Goal: Task Accomplishment & Management: Complete application form

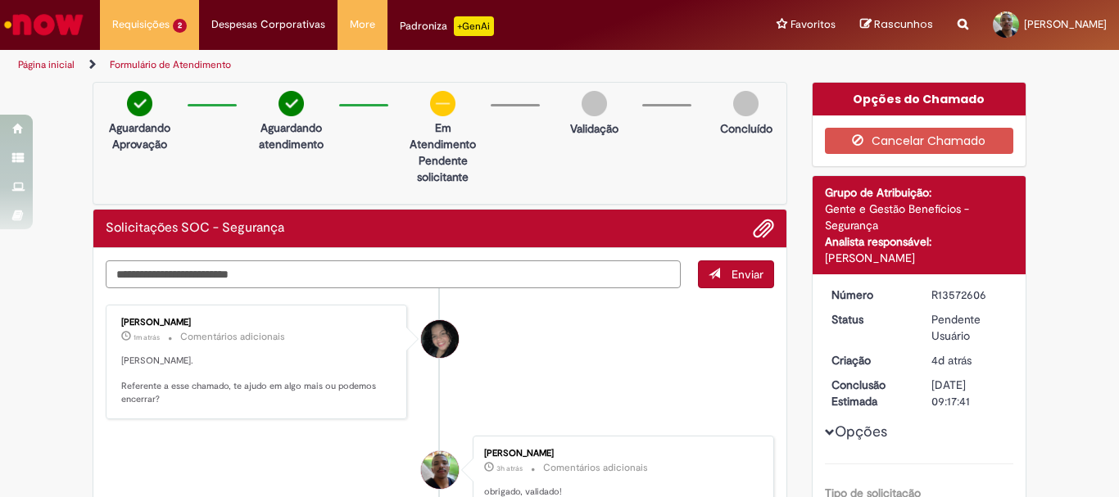
click at [488, 263] on textarea "Digite sua mensagem aqui..." at bounding box center [393, 274] width 575 height 28
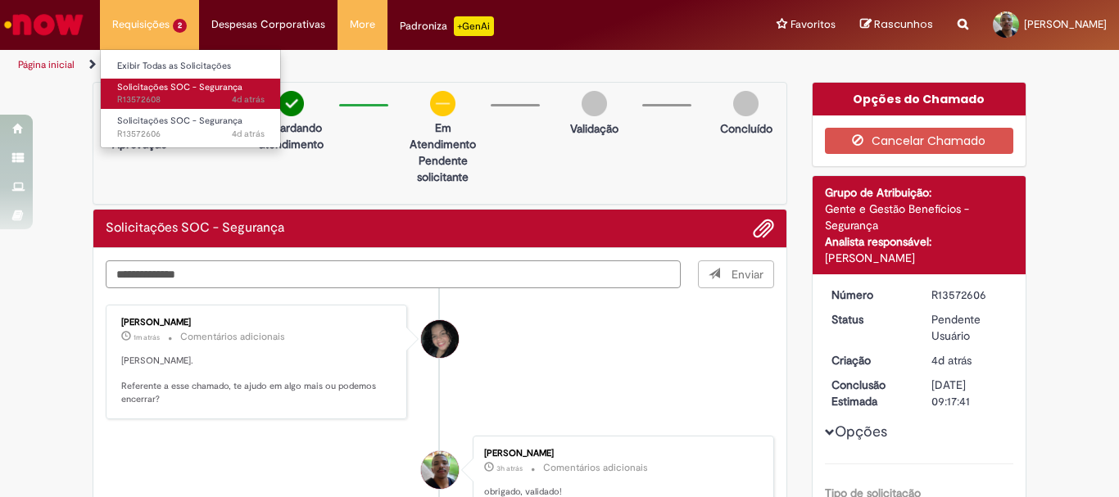
type textarea "**********"
click at [163, 88] on span "Solicitações SOC - Segurança" at bounding box center [179, 87] width 125 height 12
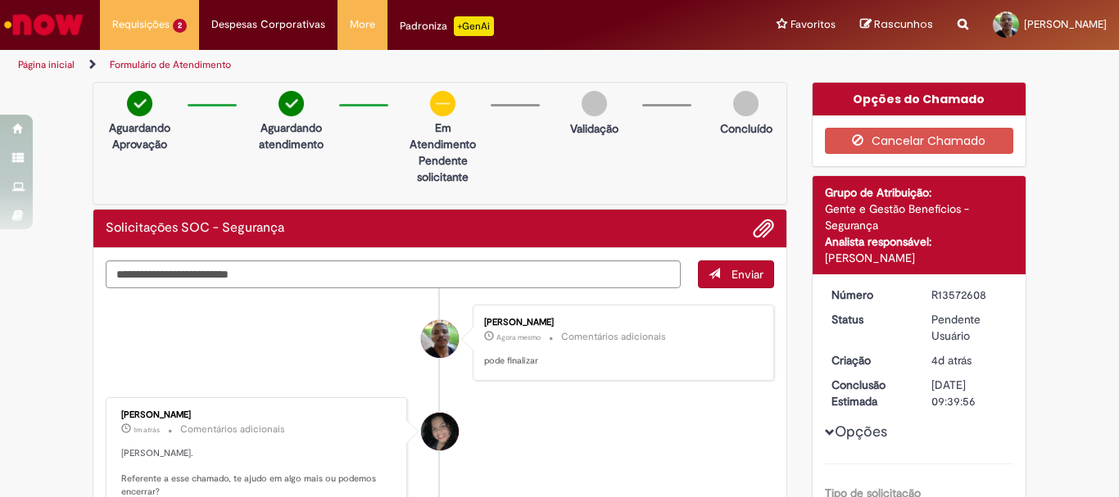
click at [145, 131] on p "Aguardando Aprovação" at bounding box center [139, 136] width 79 height 33
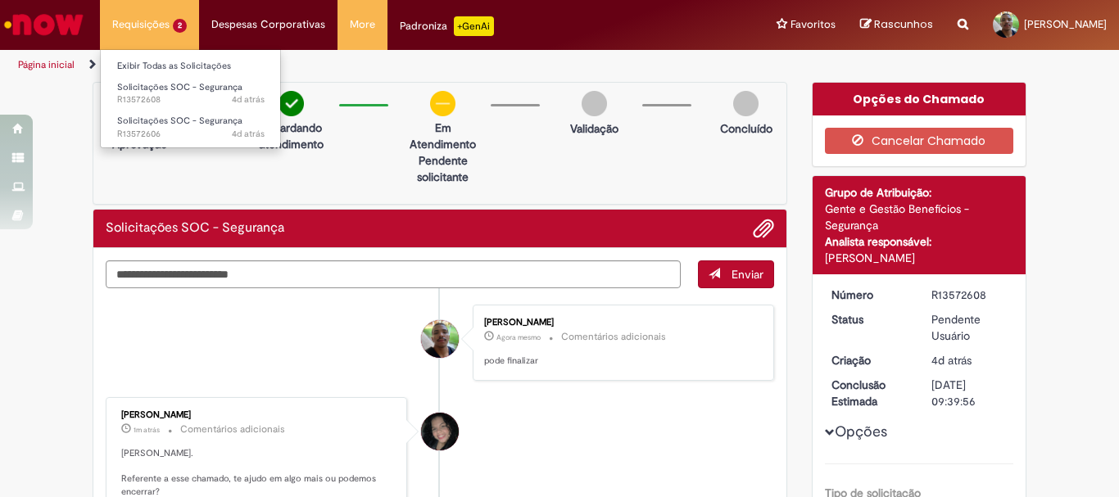
click at [141, 34] on li "Requisições 2 Exibir Todas as Solicitações Solicitações SOC - Segurança 4d atrá…" at bounding box center [149, 24] width 99 height 49
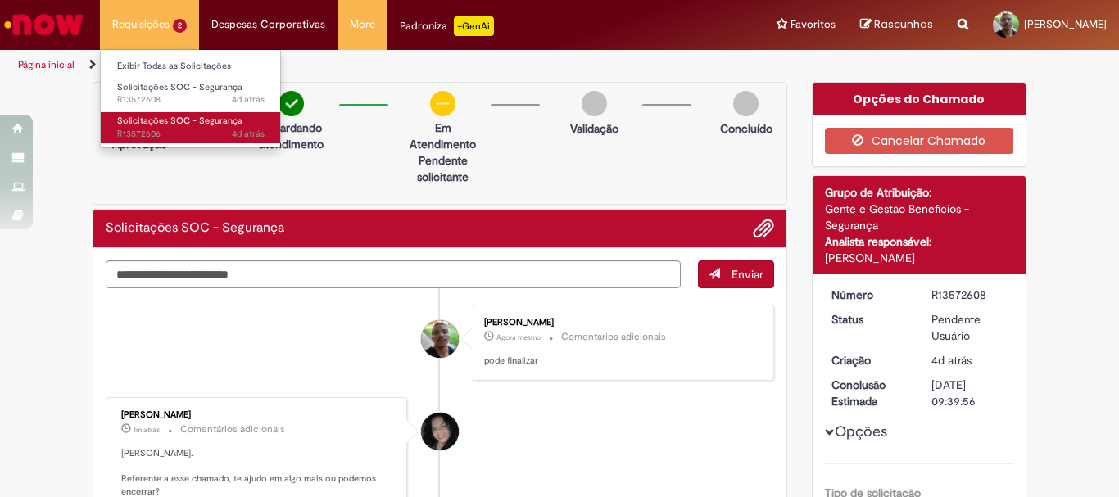
click at [158, 132] on span "4d atrás 4 dias atrás R13572606" at bounding box center [190, 134] width 147 height 13
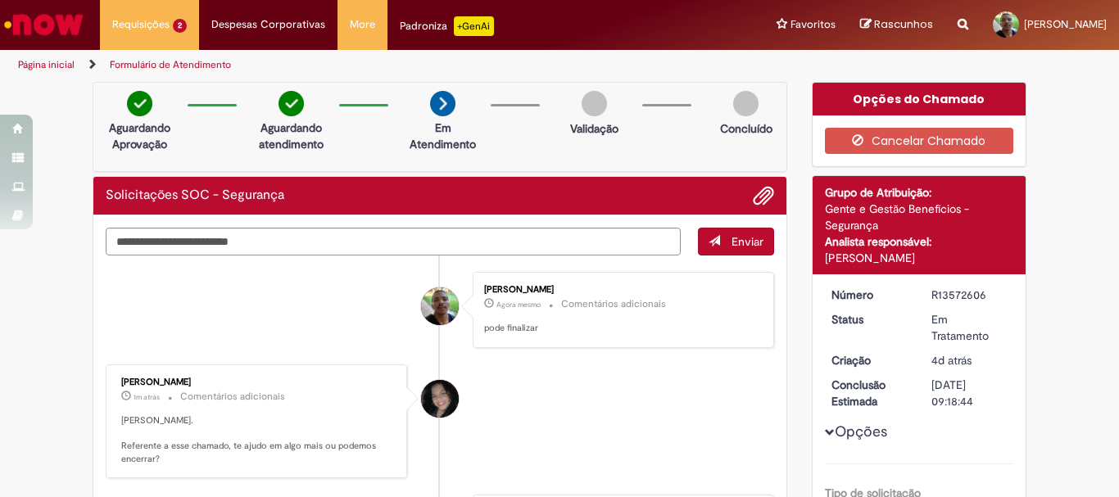
scroll to position [328, 0]
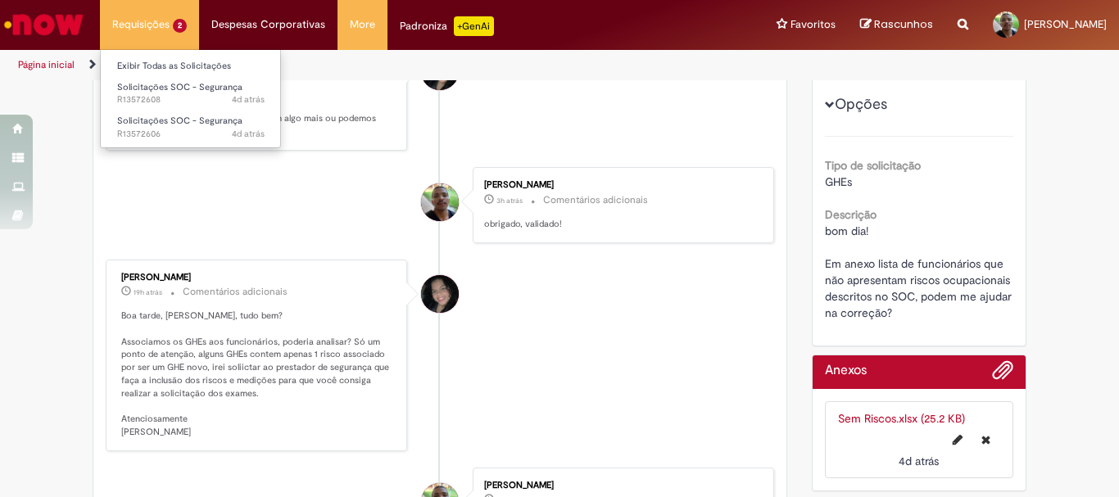
click at [120, 33] on li "Requisições 2 Exibir Todas as Solicitações Solicitações SOC - Segurança 4d atrá…" at bounding box center [149, 24] width 99 height 49
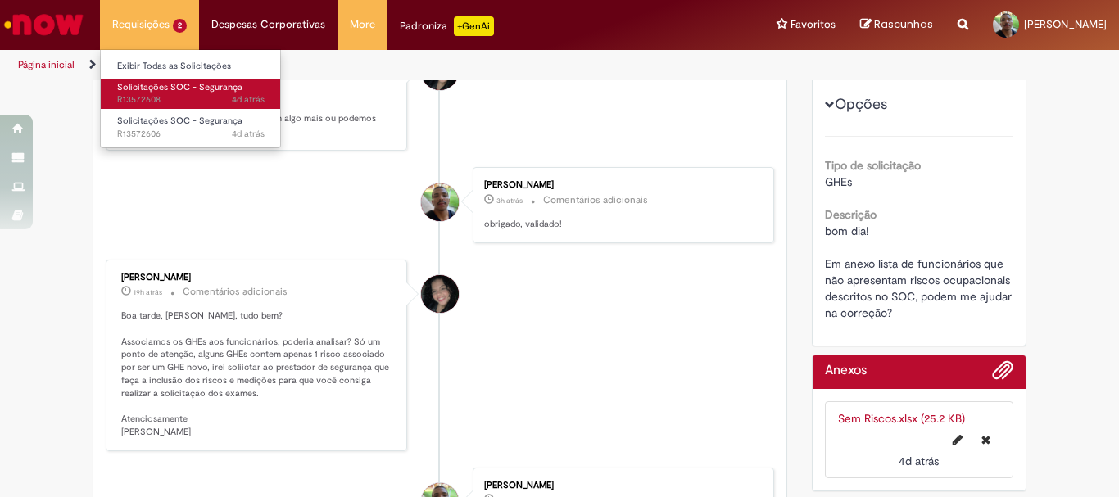
click at [158, 88] on span "Solicitações SOC - Segurança" at bounding box center [179, 87] width 125 height 12
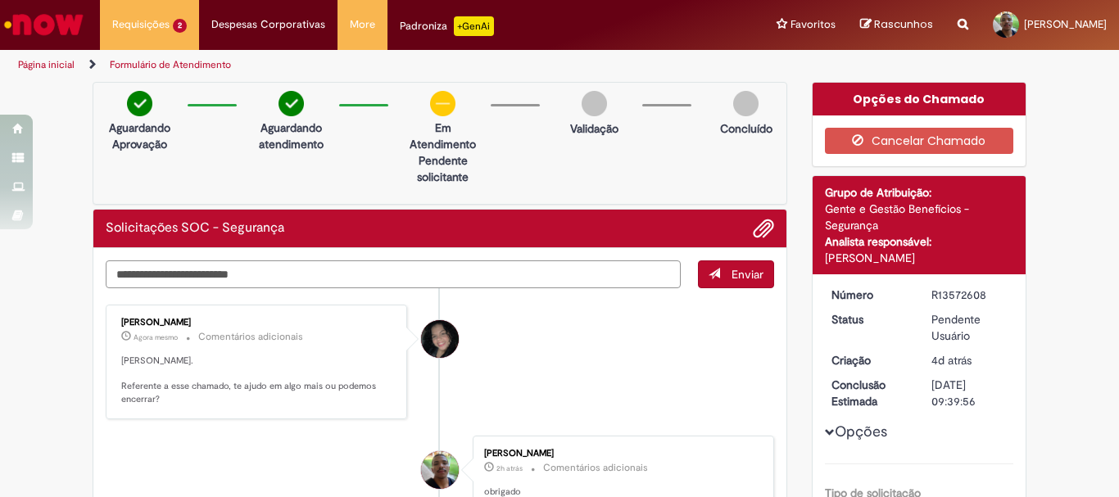
click at [314, 269] on textarea "Digite sua mensagem aqui..." at bounding box center [393, 274] width 575 height 28
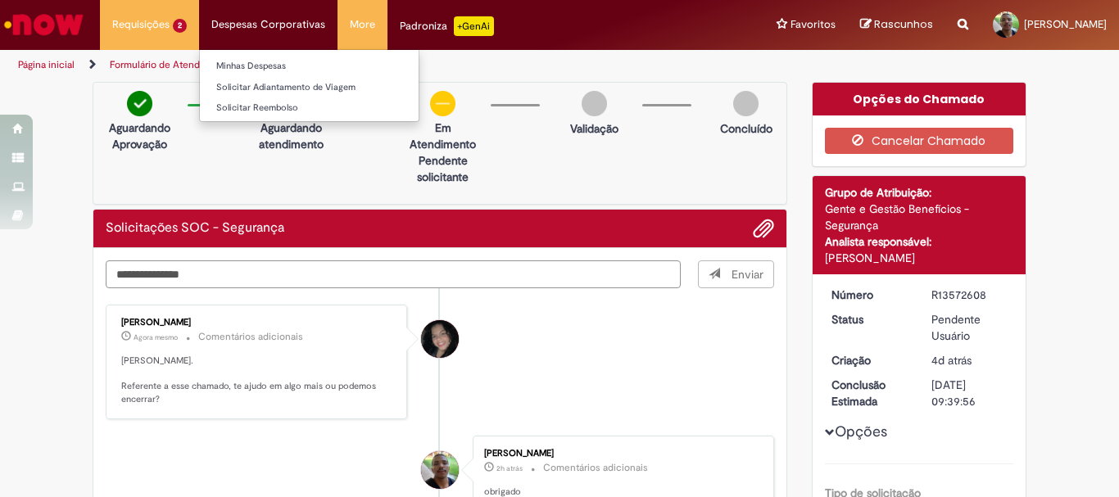
type textarea "**********"
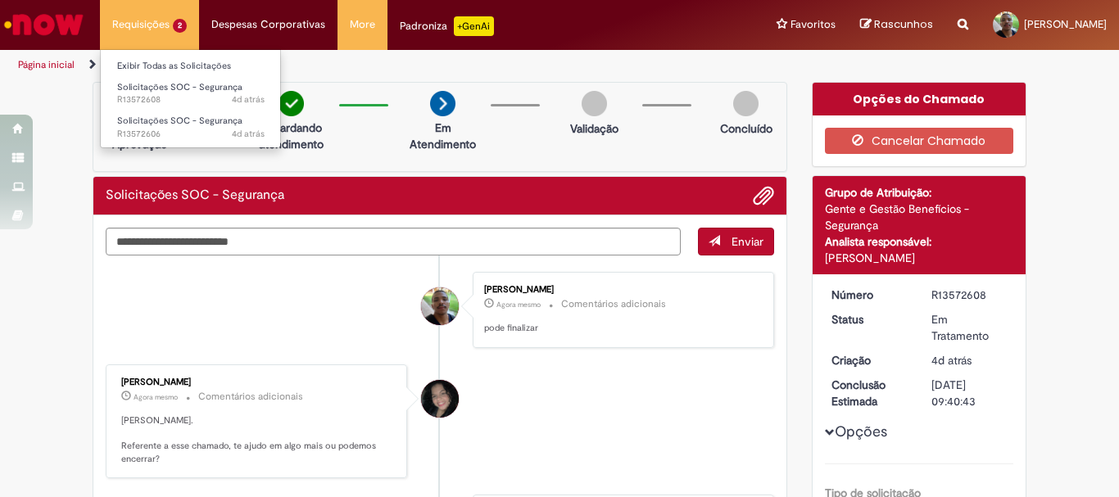
click at [168, 45] on li "Requisições 2 Exibir Todas as Solicitações Solicitações SOC - Segurança 4d atrá…" at bounding box center [149, 24] width 99 height 49
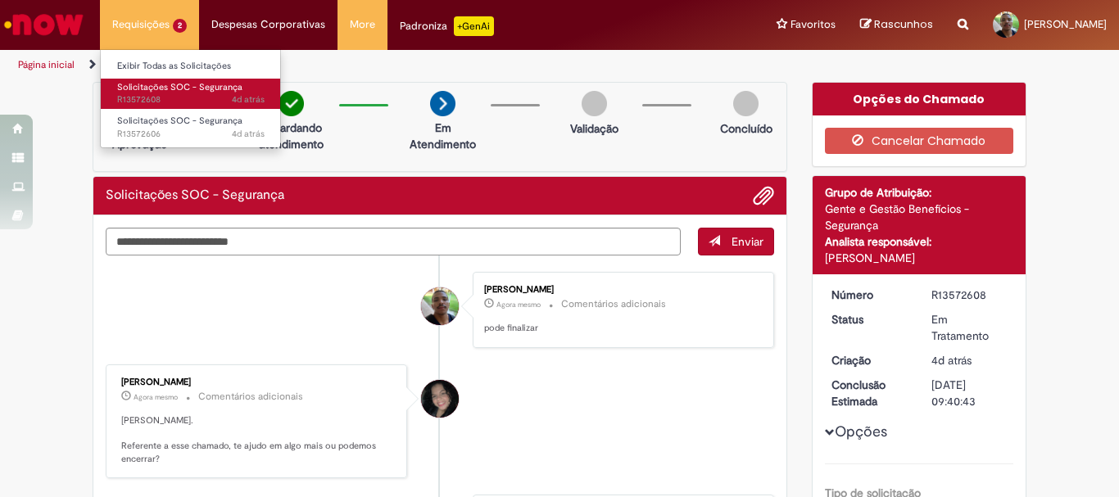
click at [184, 90] on span "Solicitações SOC - Segurança" at bounding box center [179, 87] width 125 height 12
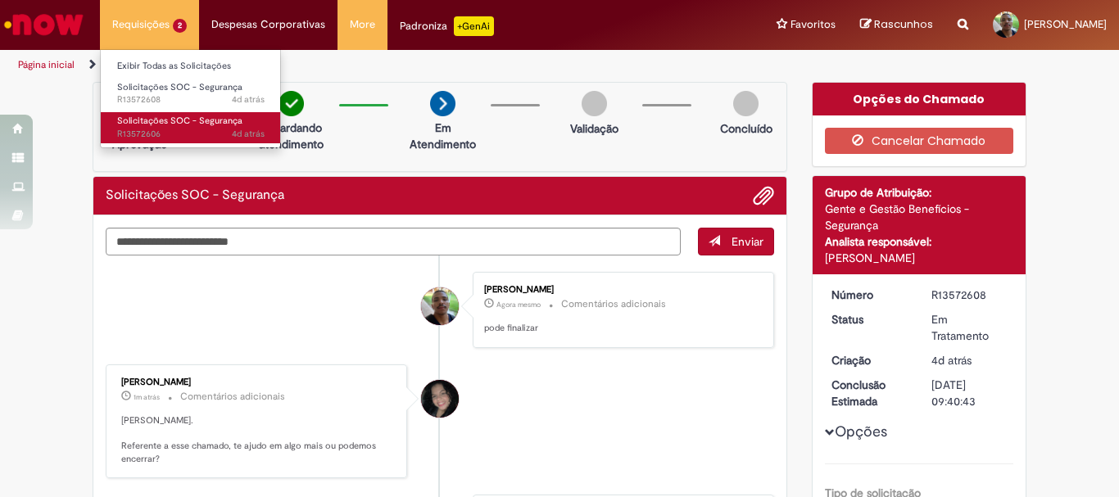
click at [210, 126] on span "Solicitações SOC - Segurança" at bounding box center [179, 121] width 125 height 12
click at [200, 125] on span "Solicitações SOC - Segurança" at bounding box center [179, 121] width 125 height 12
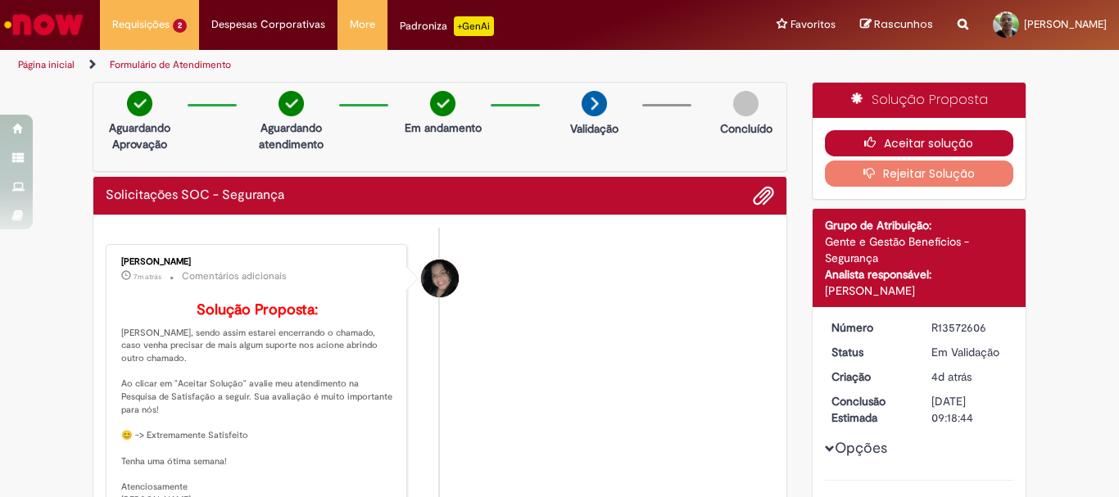
click at [878, 144] on button "Aceitar solução" at bounding box center [919, 143] width 189 height 26
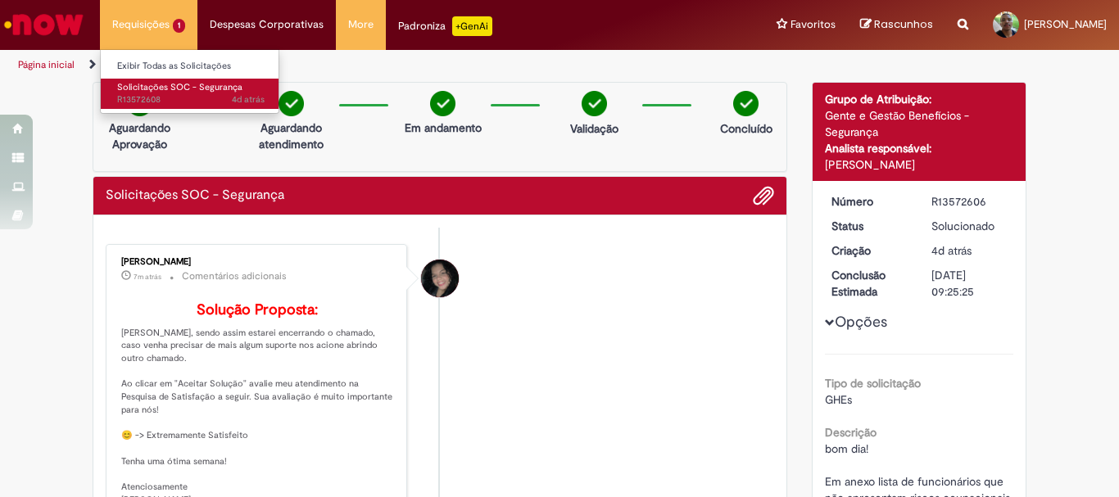
click at [170, 87] on span "Solicitações SOC - Segurança" at bounding box center [179, 87] width 125 height 12
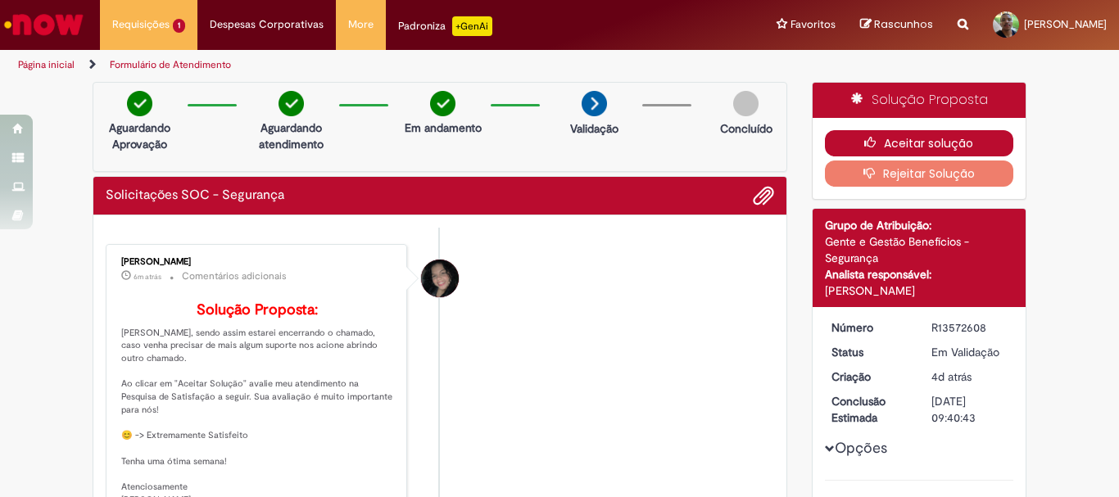
click at [853, 133] on button "Aceitar solução" at bounding box center [919, 143] width 189 height 26
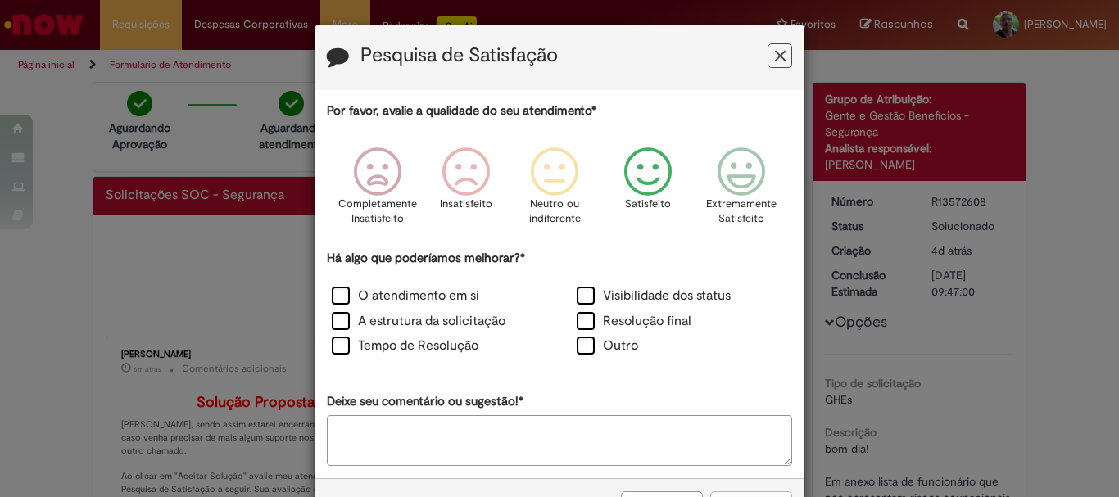
click at [649, 197] on p "Satisfeito" at bounding box center [648, 205] width 46 height 16
click at [632, 321] on label "Resolução final" at bounding box center [634, 321] width 115 height 19
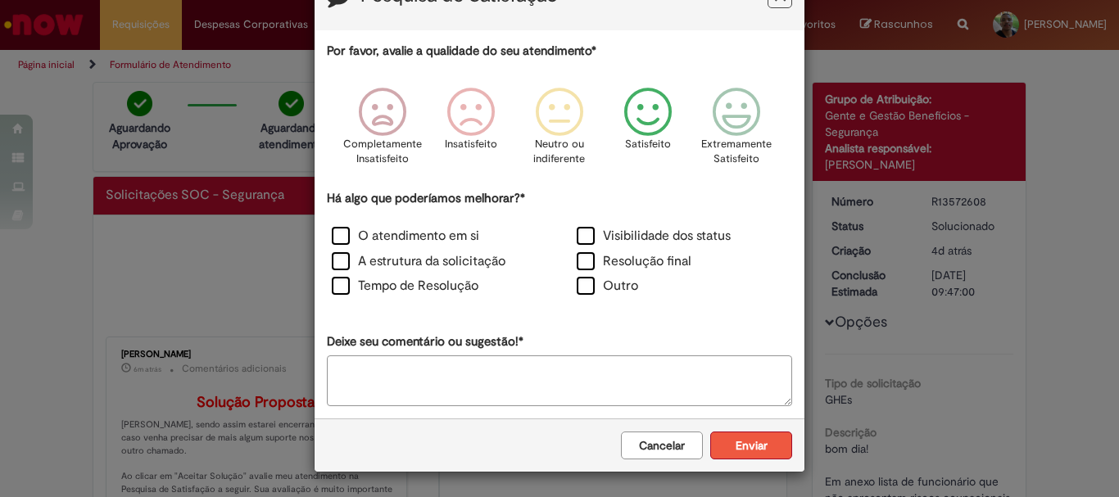
click at [730, 443] on button "Enviar" at bounding box center [751, 446] width 82 height 28
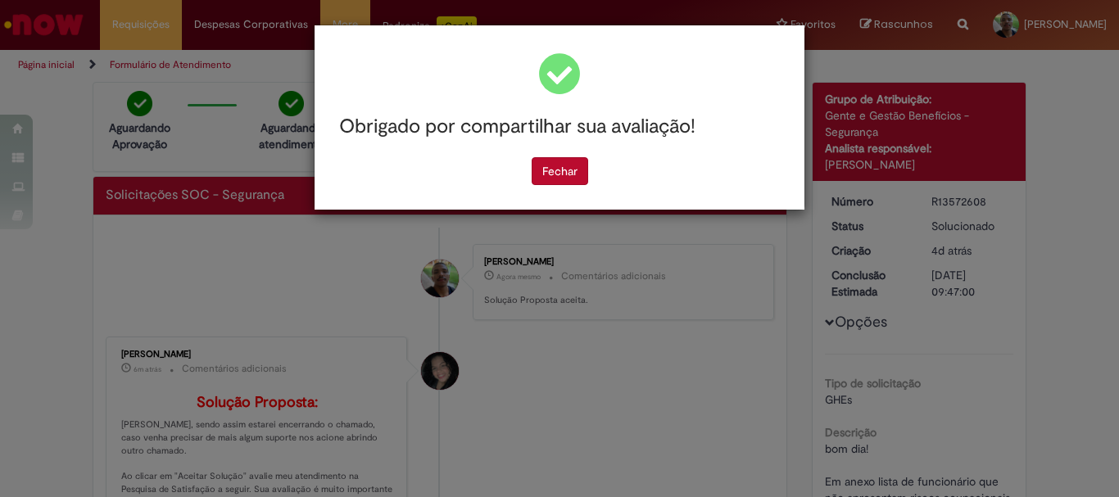
scroll to position [0, 0]
click at [573, 183] on button "Fechar" at bounding box center [560, 171] width 57 height 28
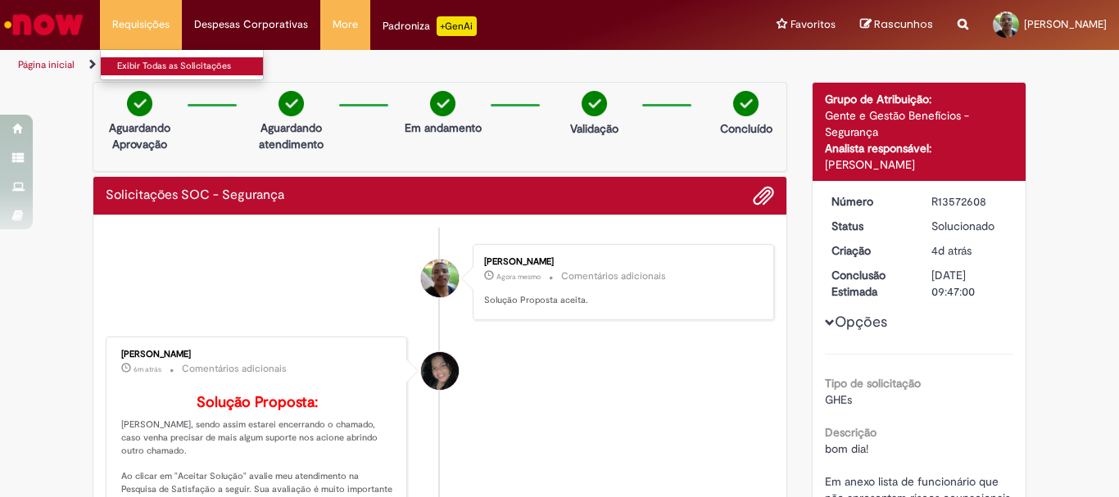
click at [138, 66] on link "Exibir Todas as Solicitações" at bounding box center [191, 66] width 180 height 18
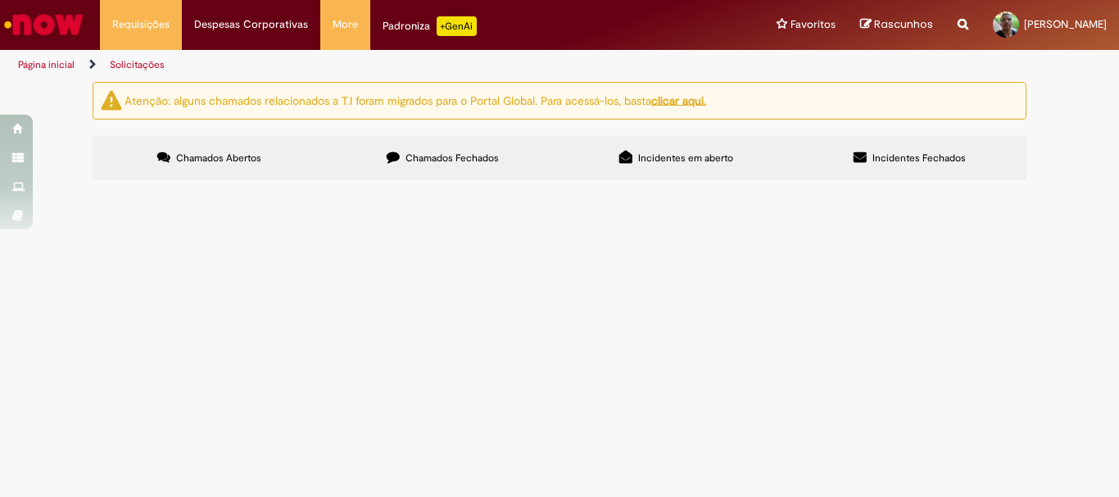
click at [0, 0] on div "Não há registros em Item solicitado usando este filtro" at bounding box center [0, 0] width 0 height 0
click at [430, 170] on label "Chamados Fechados" at bounding box center [442, 158] width 233 height 44
click at [0, 0] on icon at bounding box center [0, 0] width 0 height 0
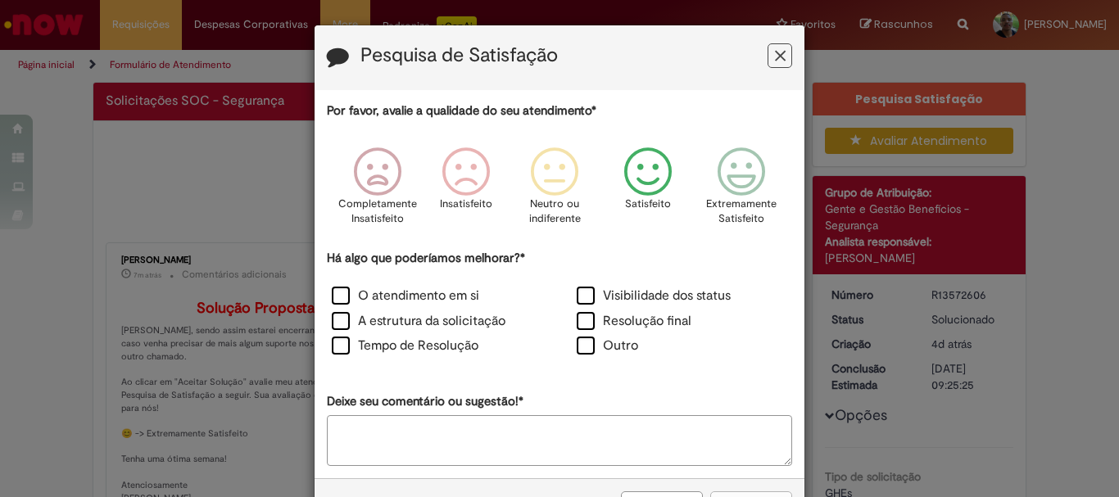
click at [654, 178] on icon "Feedback" at bounding box center [647, 171] width 61 height 49
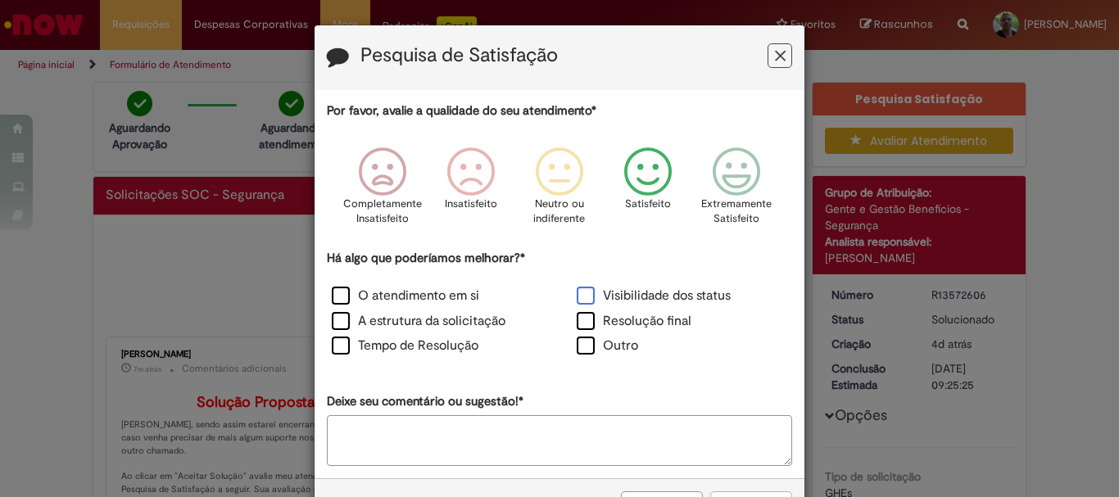
click at [627, 303] on label "Visibilidade dos status" at bounding box center [654, 296] width 154 height 19
click at [608, 323] on label "Resolução final" at bounding box center [634, 321] width 115 height 19
click at [618, 289] on label "Visibilidade dos status" at bounding box center [654, 296] width 154 height 19
click at [734, 493] on button "Enviar" at bounding box center [751, 505] width 82 height 28
